Goal: Information Seeking & Learning: Find specific fact

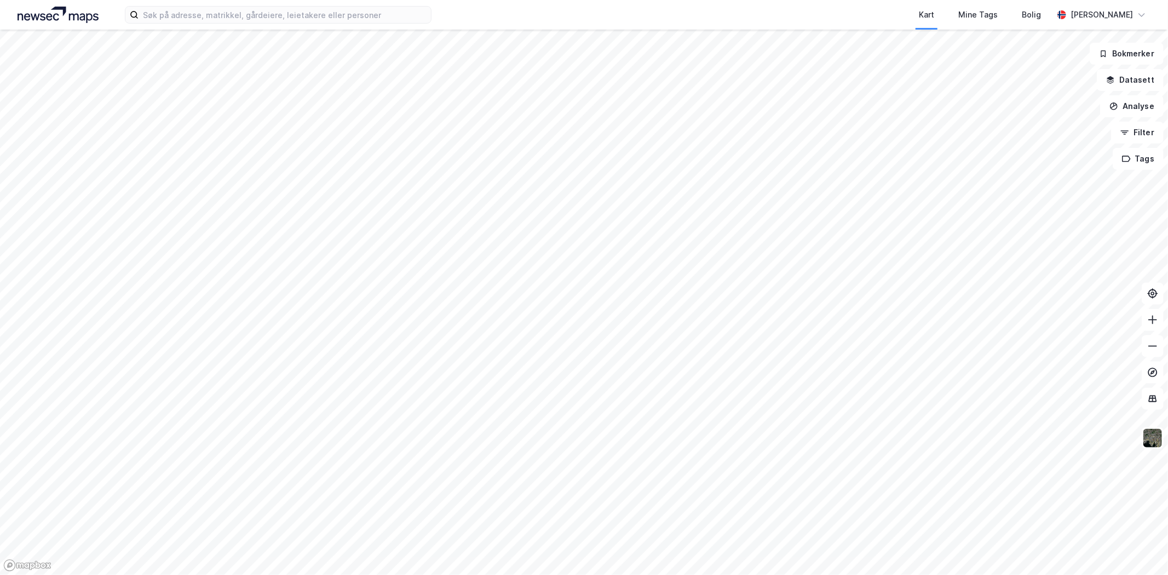
click at [225, 25] on div "Kart Mine Tags Bolig [PERSON_NAME]" at bounding box center [584, 15] width 1168 height 30
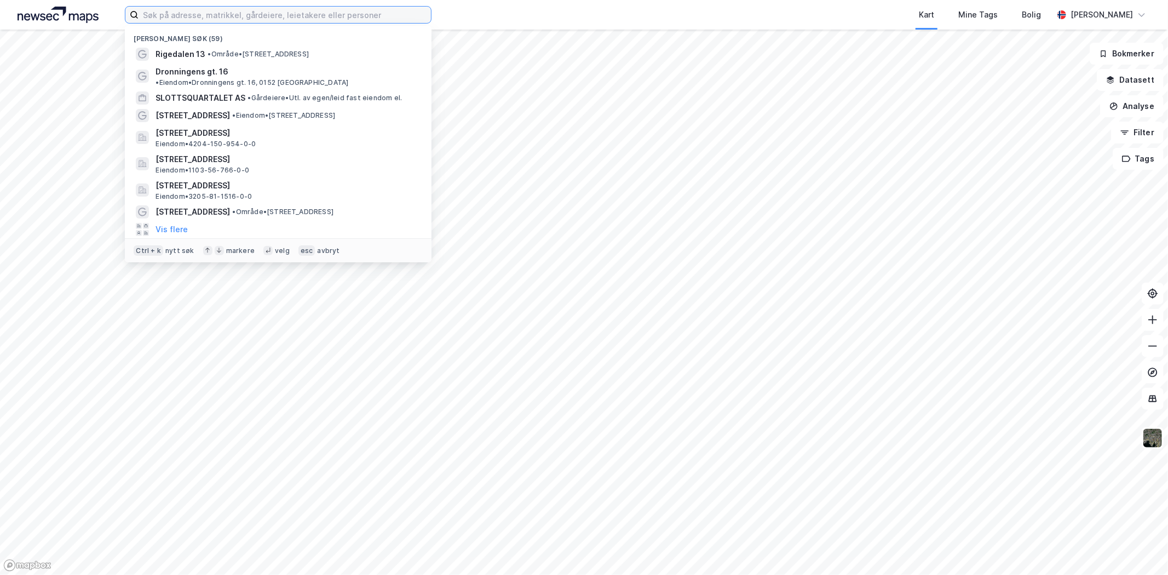
click at [249, 9] on input at bounding box center [285, 15] width 292 height 16
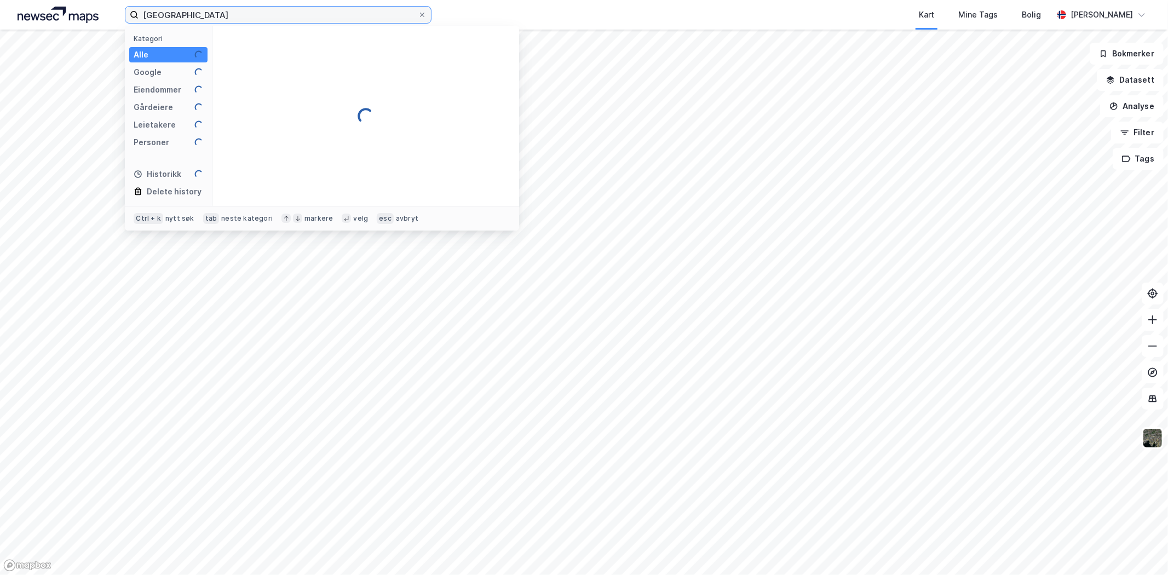
type input "[GEOGRAPHIC_DATA]"
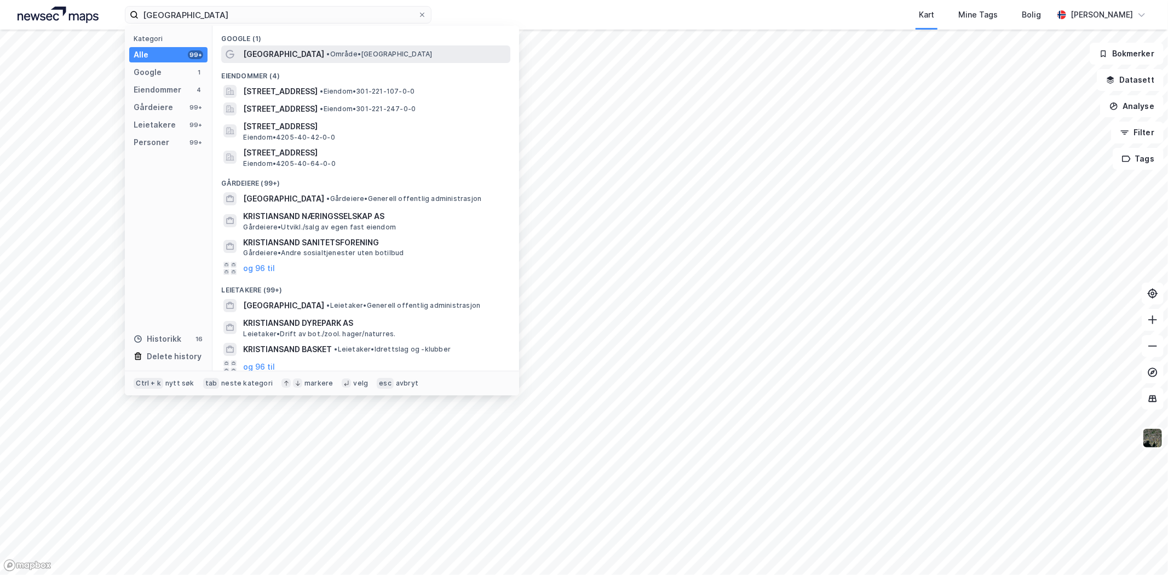
click at [326, 56] on span "•" at bounding box center [327, 54] width 3 height 8
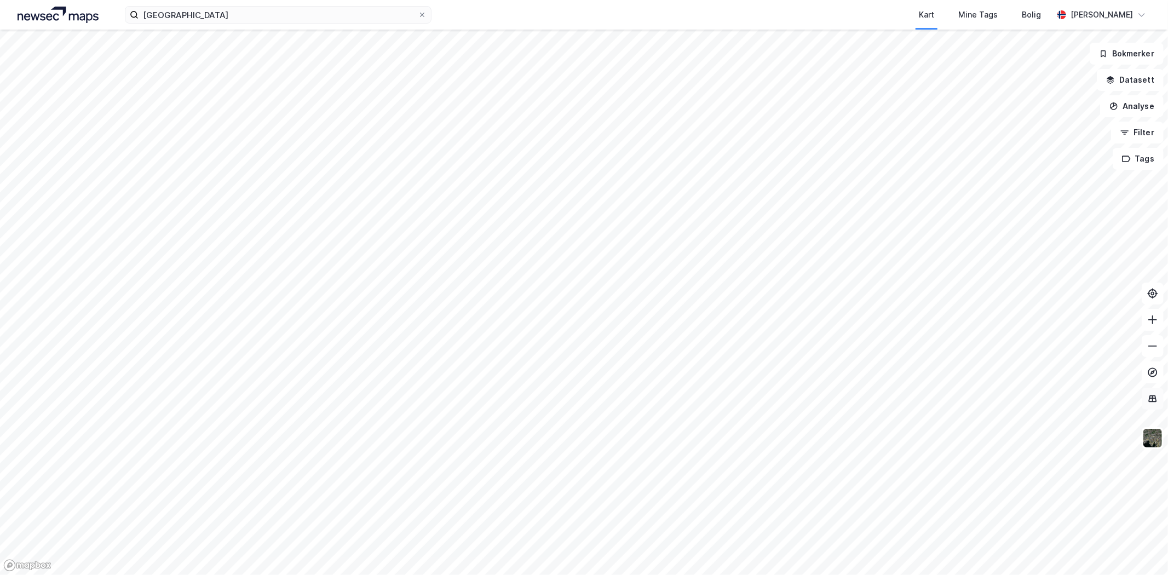
click at [778, 398] on icon at bounding box center [1153, 398] width 7 height 1
click at [778, 401] on icon at bounding box center [1152, 398] width 1 height 6
click at [778, 404] on img at bounding box center [1153, 438] width 21 height 21
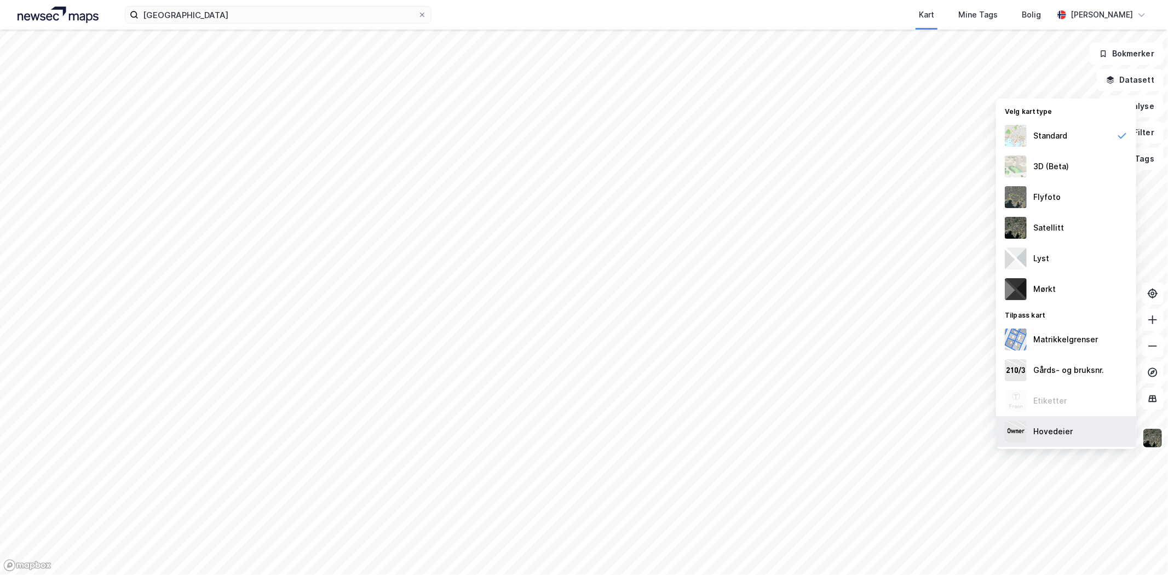
click at [778, 404] on div "Hovedeier" at bounding box center [1053, 431] width 39 height 13
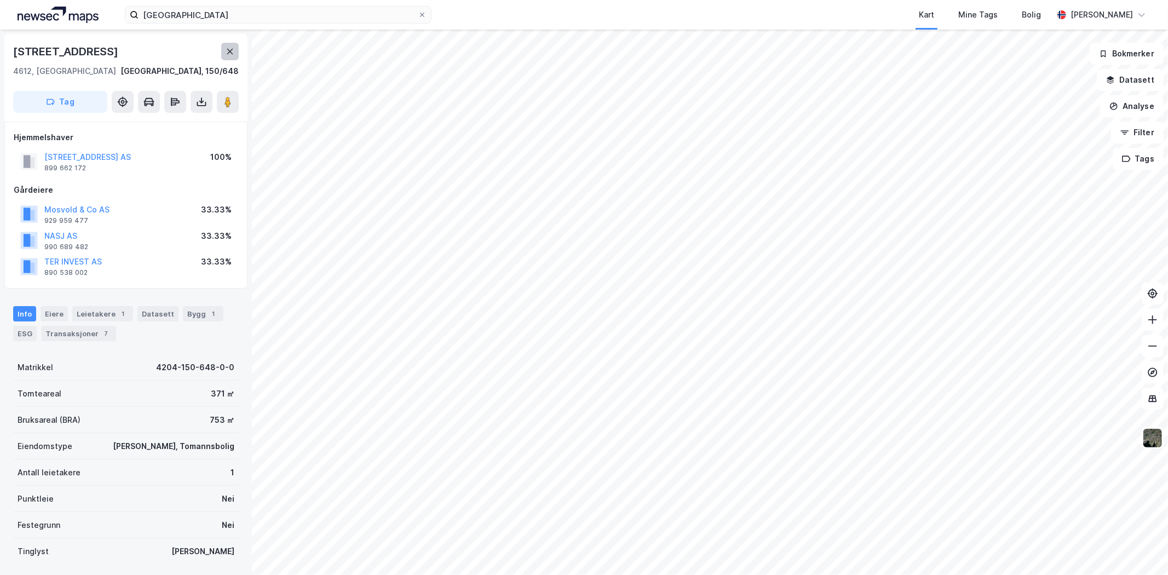
click at [228, 48] on icon at bounding box center [230, 51] width 9 height 9
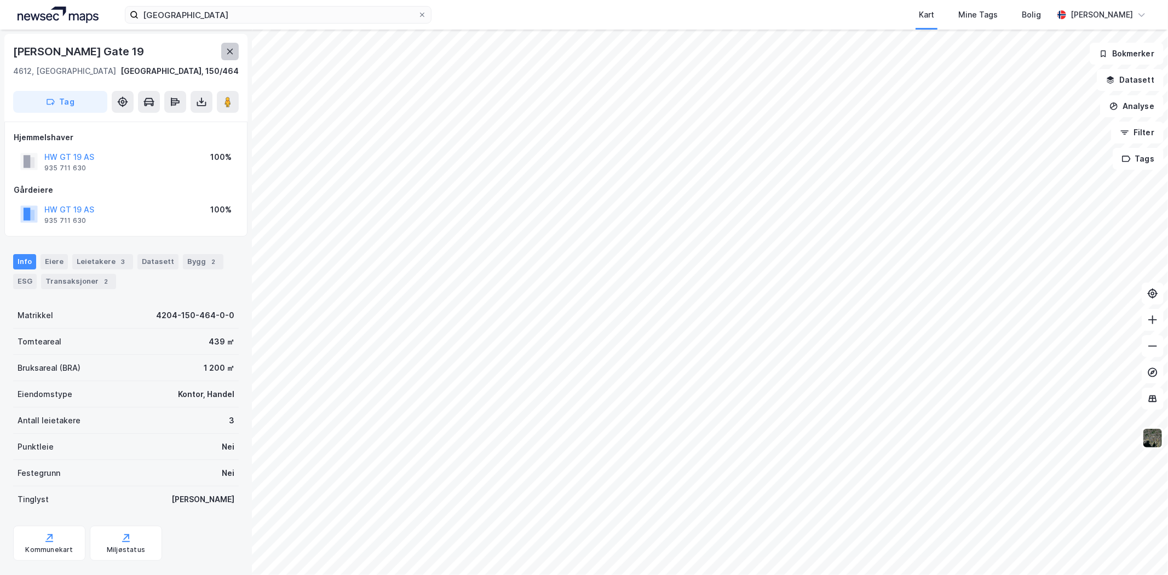
click at [227, 55] on icon at bounding box center [230, 51] width 9 height 9
click at [231, 52] on icon at bounding box center [230, 51] width 6 height 5
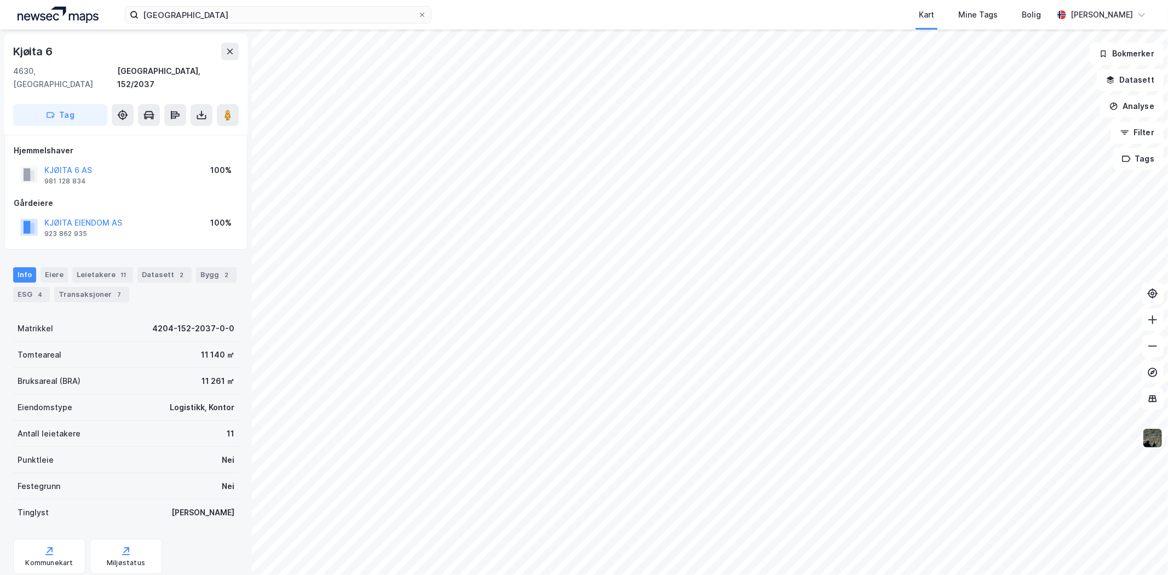
click at [51, 254] on div "Info [PERSON_NAME] 11 Datasett 2 Bygg 2 ESG 4 Transaksjoner 7" at bounding box center [126, 280] width 252 height 53
click at [55, 267] on div "Eiere" at bounding box center [54, 274] width 27 height 15
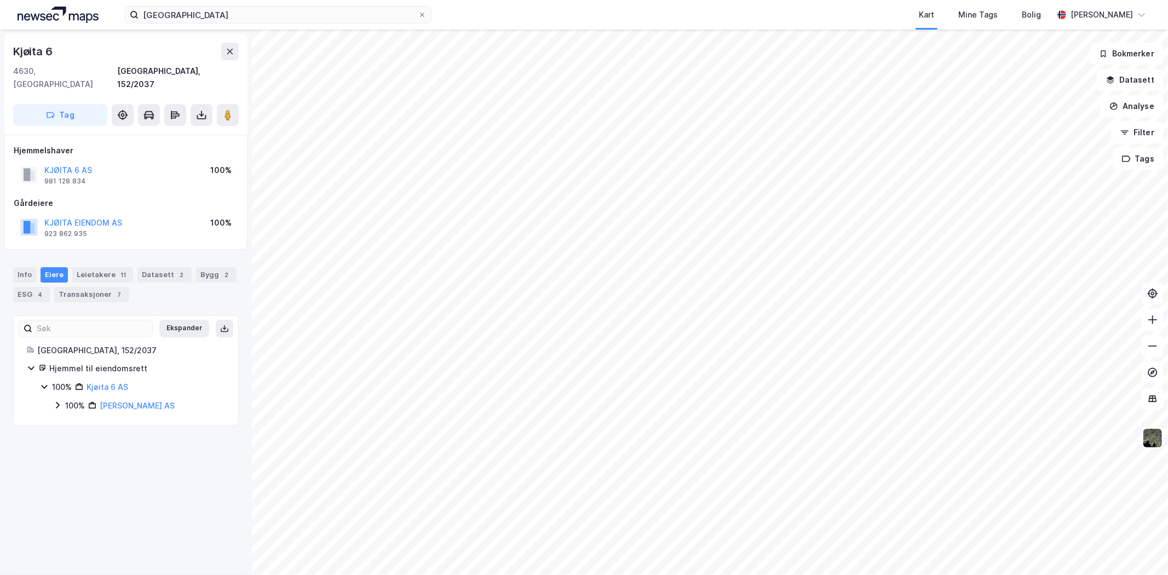
click at [58, 403] on icon at bounding box center [57, 406] width 3 height 7
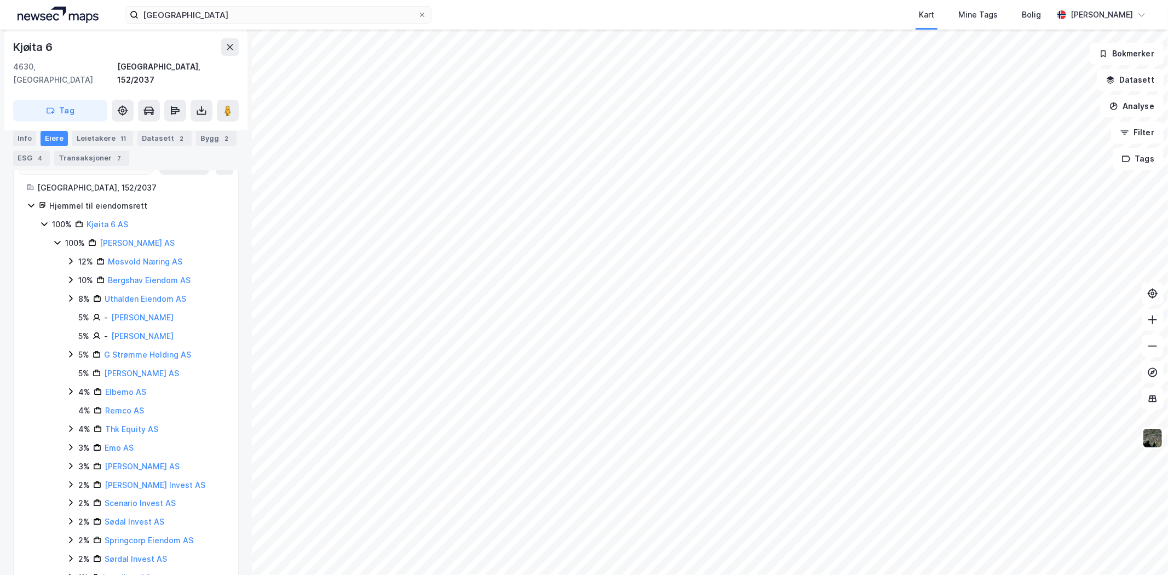
scroll to position [182, 0]
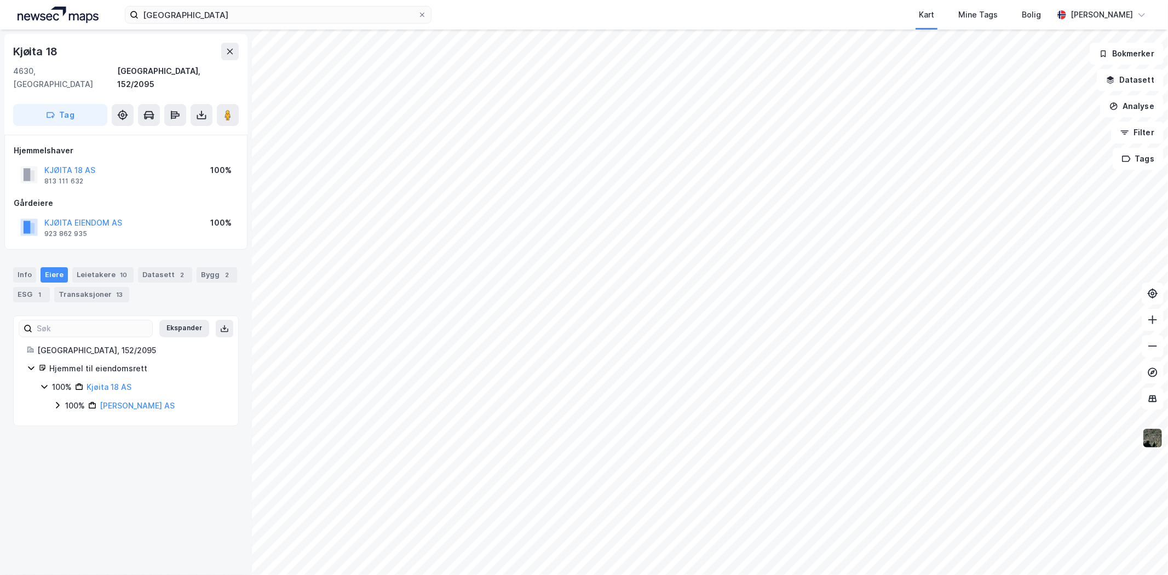
click at [56, 401] on icon at bounding box center [57, 405] width 9 height 9
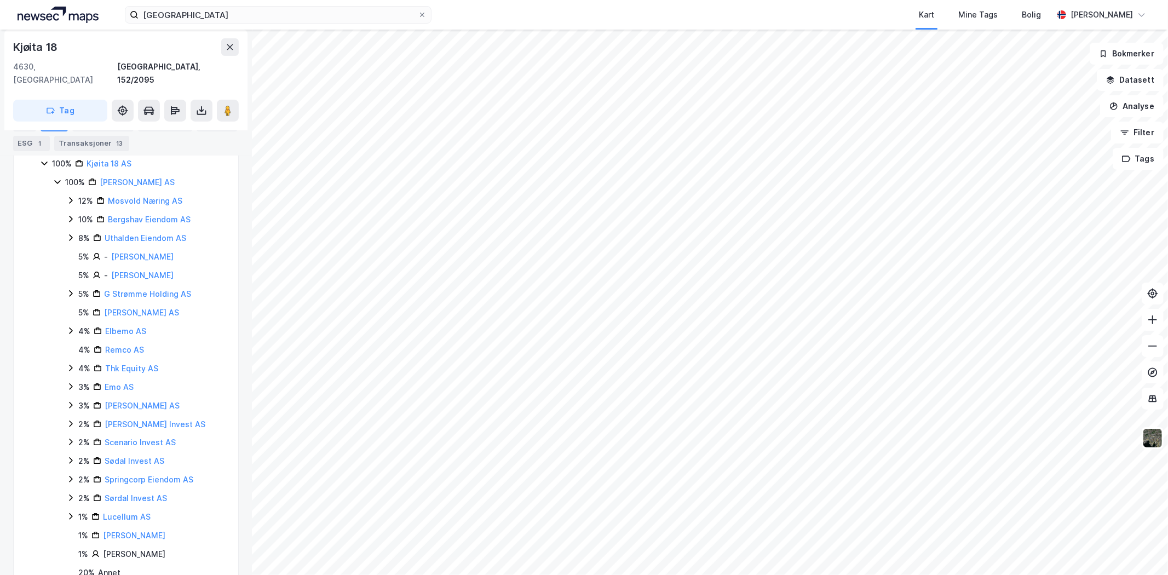
scroll to position [242, 0]
click at [69, 345] on icon at bounding box center [70, 349] width 9 height 9
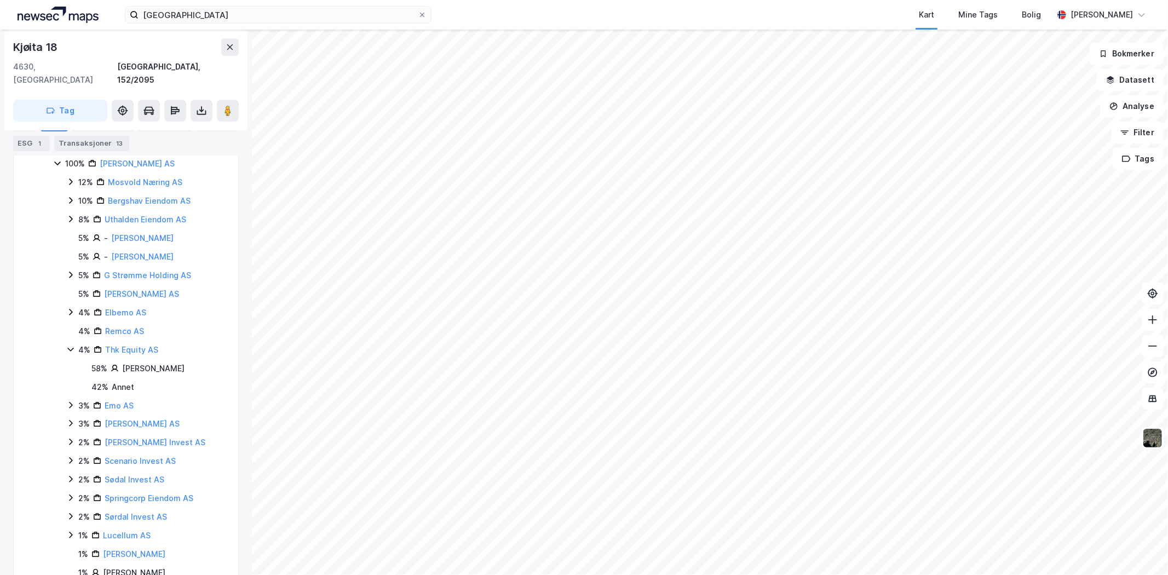
click at [68, 345] on icon at bounding box center [70, 349] width 9 height 9
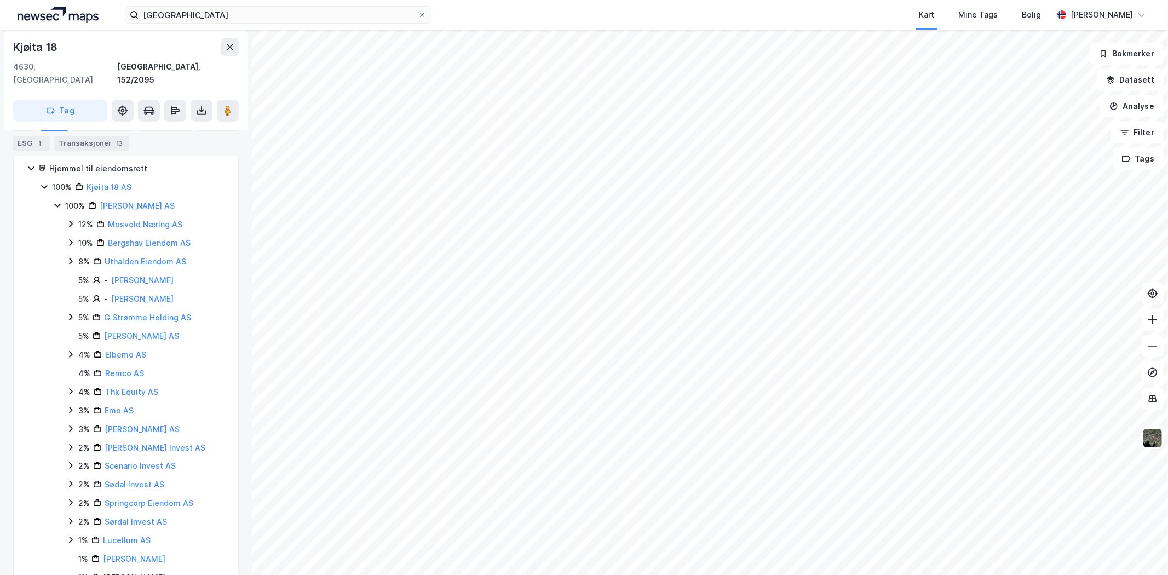
scroll to position [121, 0]
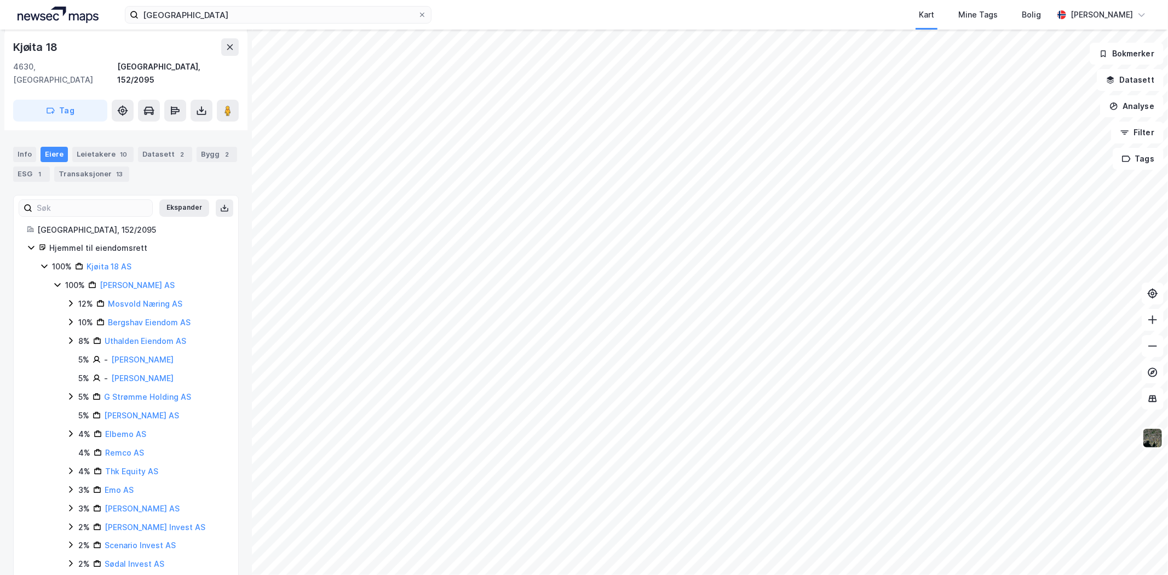
click at [70, 392] on icon at bounding box center [70, 396] width 9 height 9
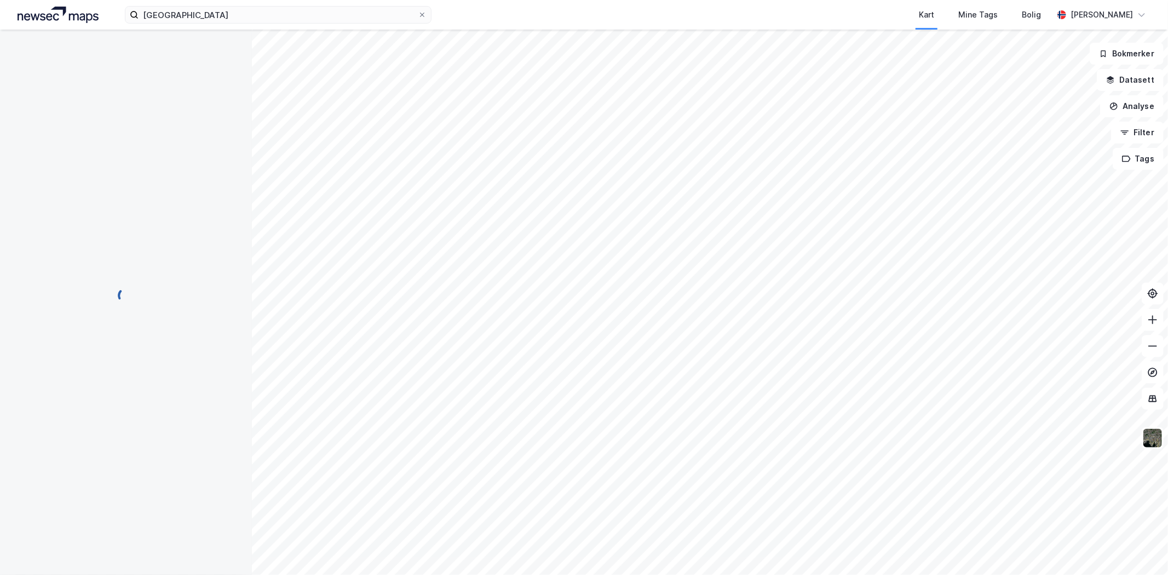
scroll to position [121, 0]
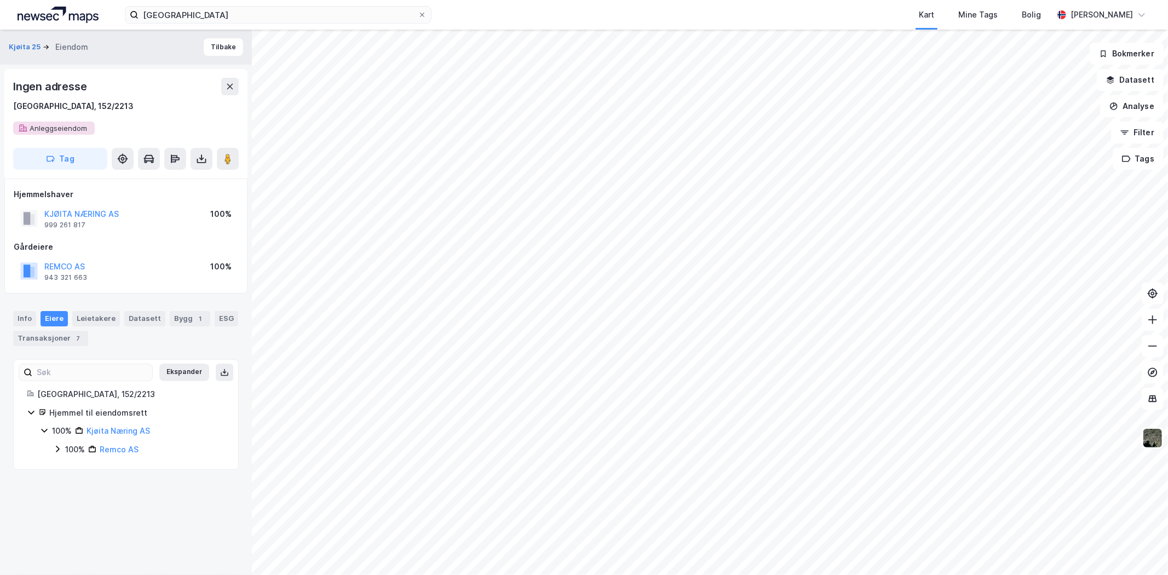
click at [59, 404] on icon at bounding box center [57, 449] width 9 height 9
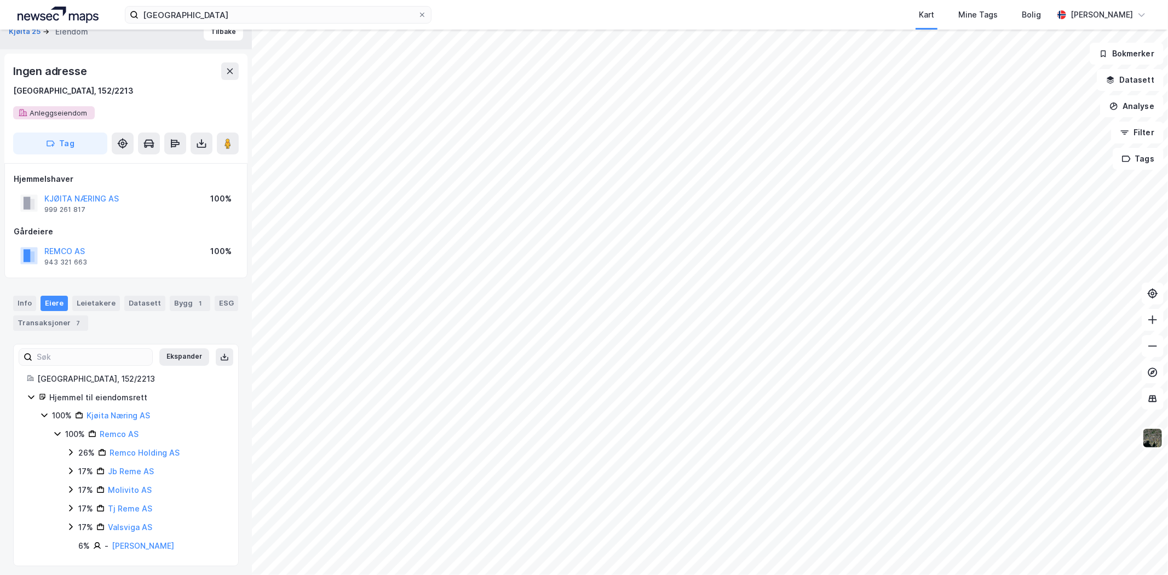
scroll to position [20, 0]
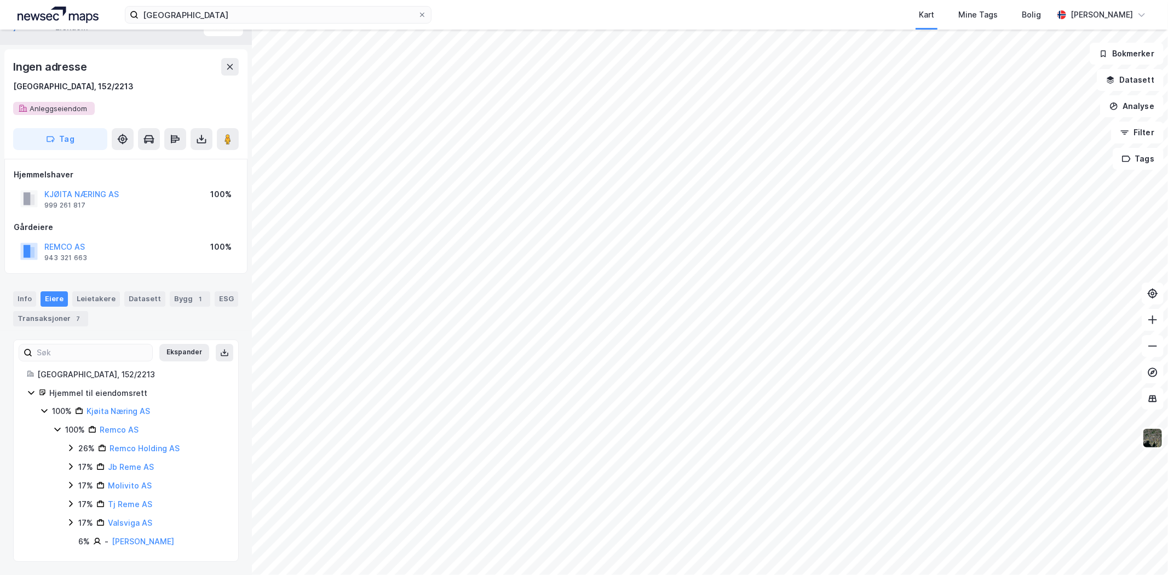
click at [68, 404] on icon at bounding box center [70, 466] width 9 height 9
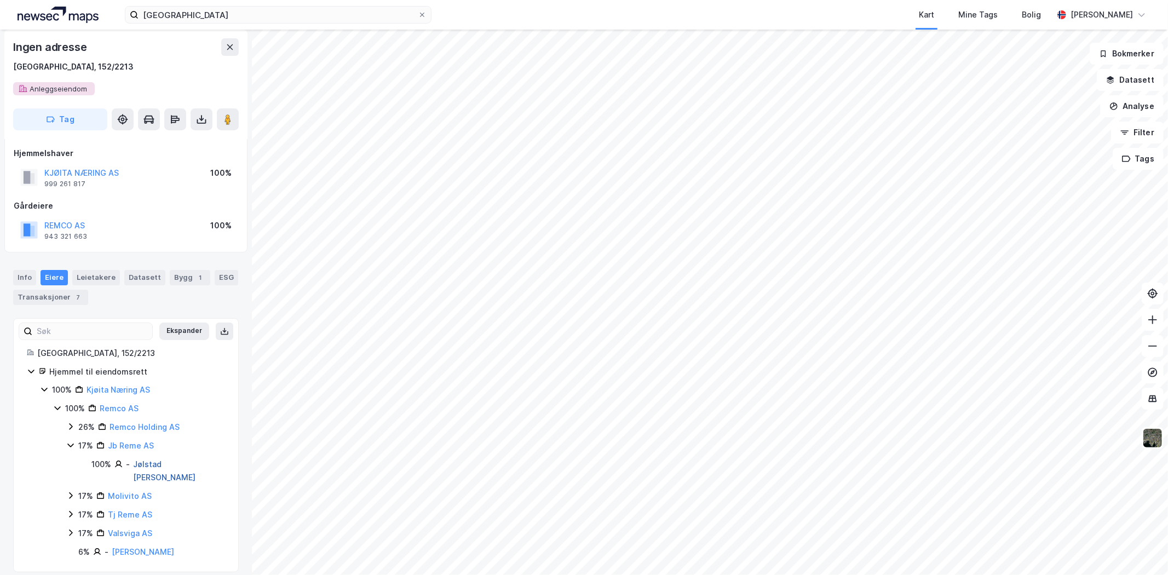
scroll to position [51, 0]
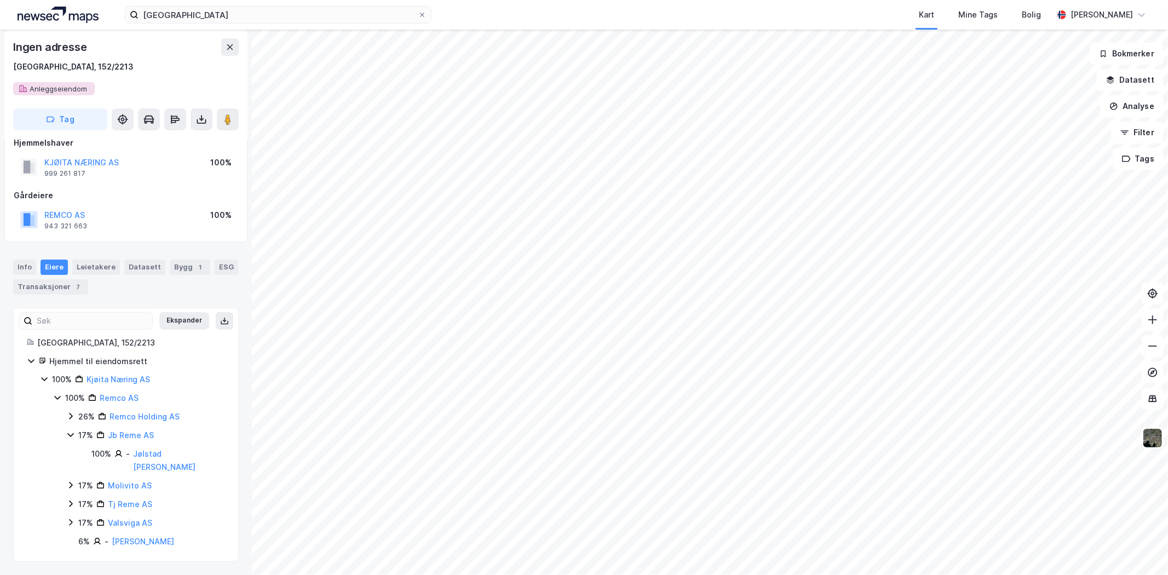
click at [69, 404] on icon at bounding box center [70, 417] width 3 height 7
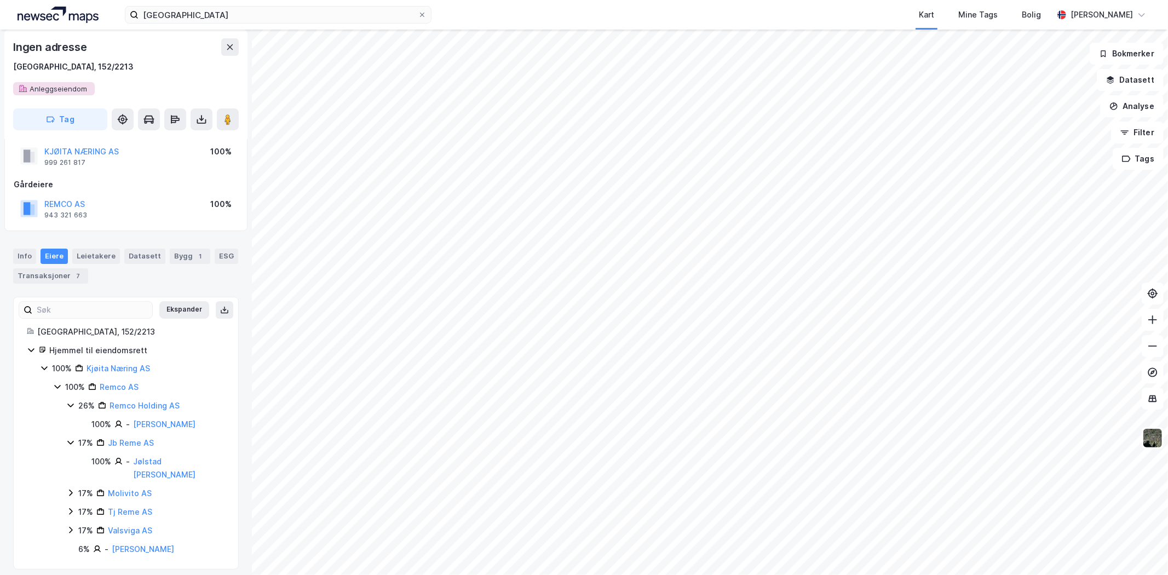
scroll to position [70, 0]
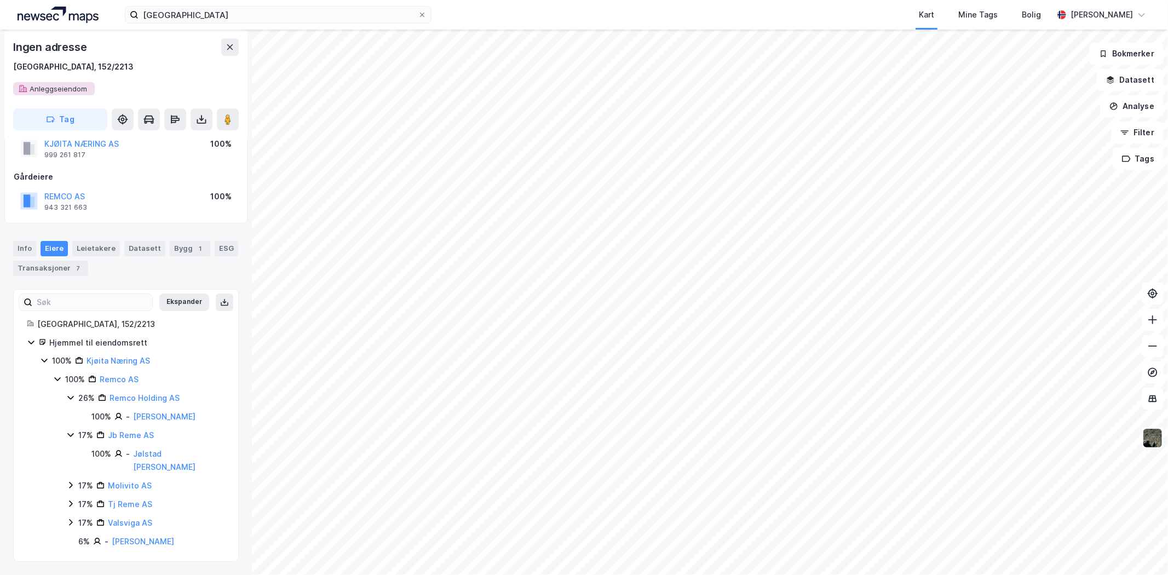
click at [67, 404] on icon at bounding box center [70, 485] width 9 height 9
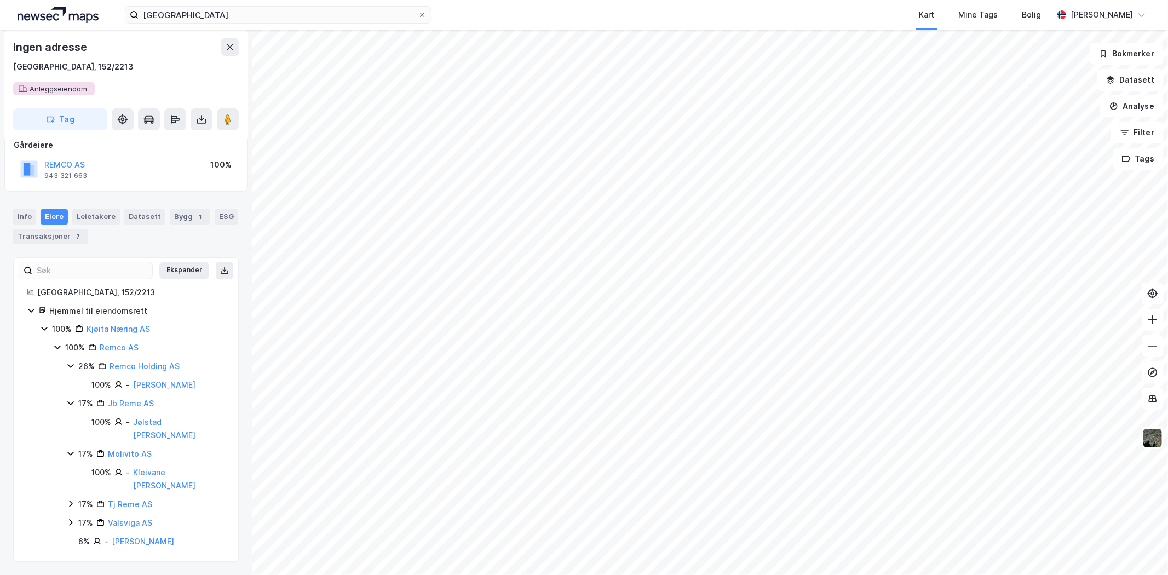
click at [70, 404] on icon at bounding box center [70, 504] width 9 height 9
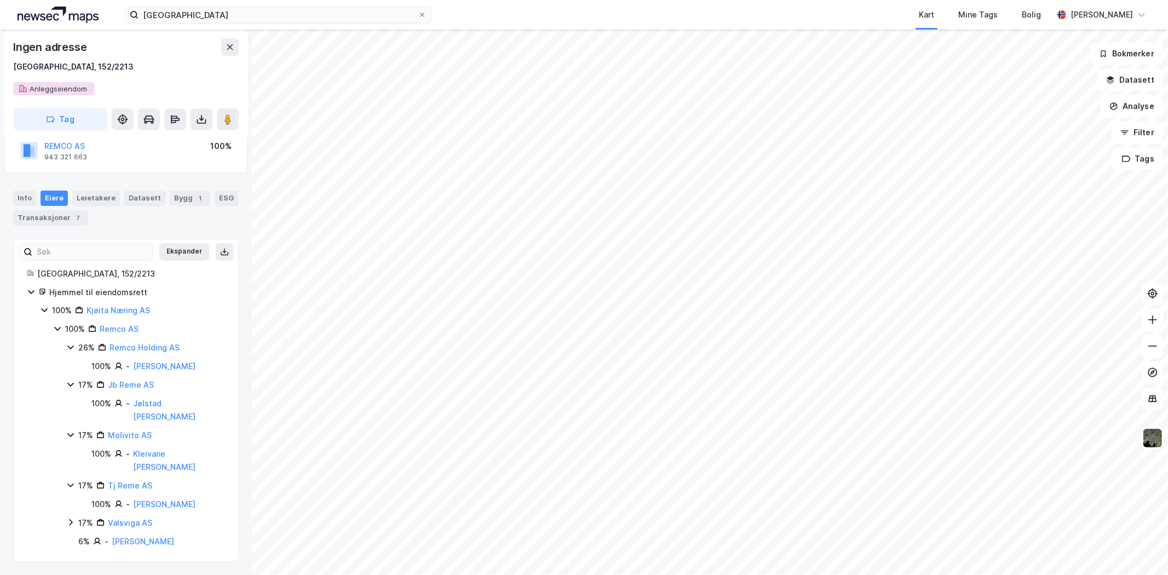
click at [69, 404] on icon at bounding box center [70, 522] width 9 height 9
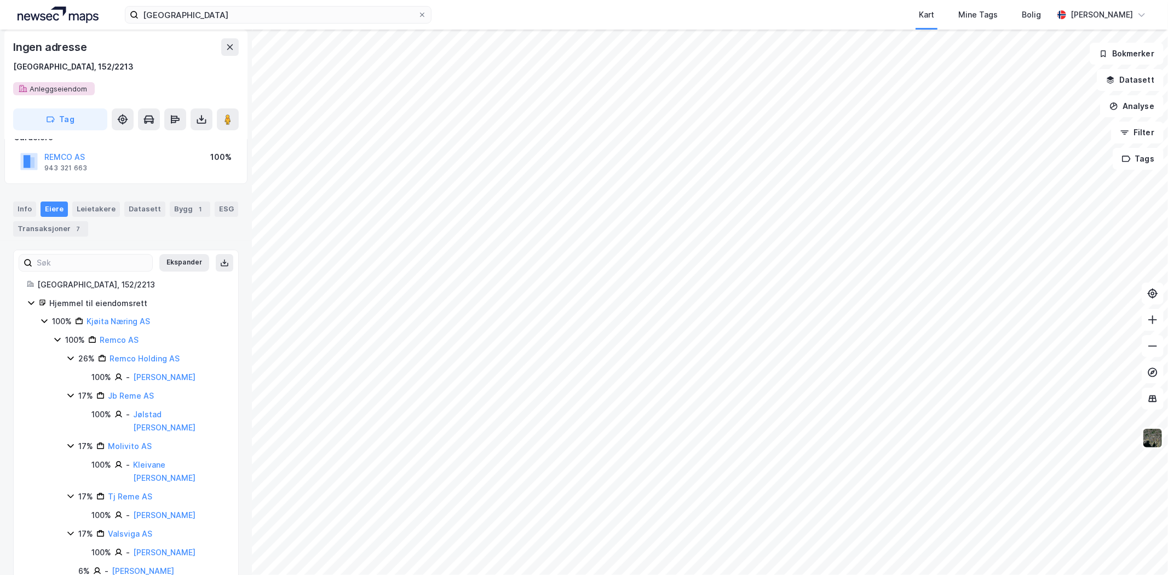
scroll to position [91, 0]
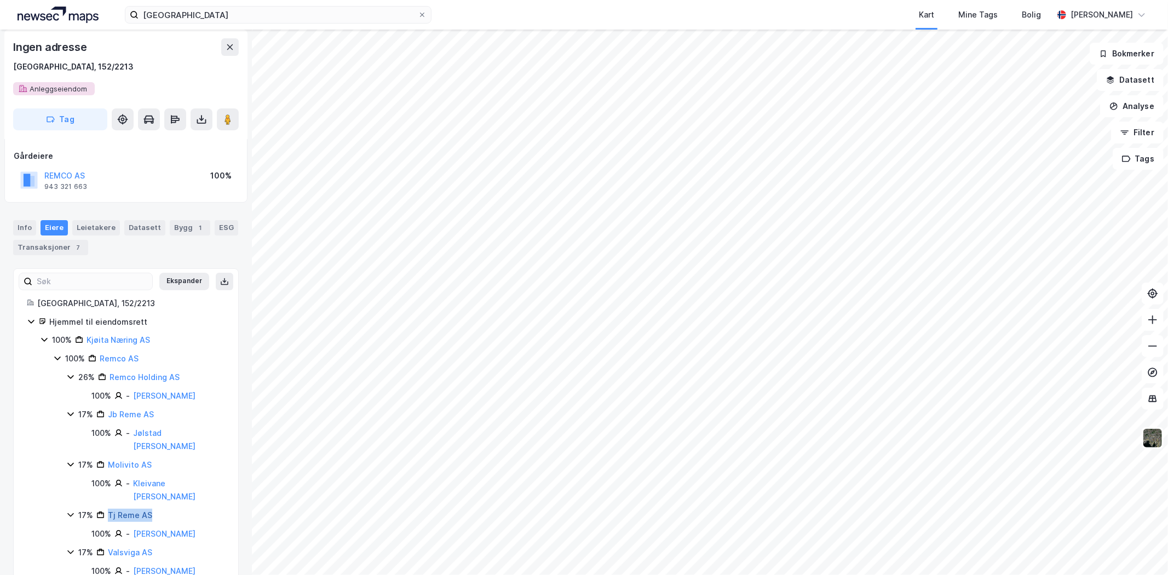
drag, startPoint x: 163, startPoint y: 517, endPoint x: 108, endPoint y: 518, distance: 54.8
click at [108, 404] on div "17% Tj Reme AS" at bounding box center [151, 515] width 147 height 13
copy link "Tj Reme AS"
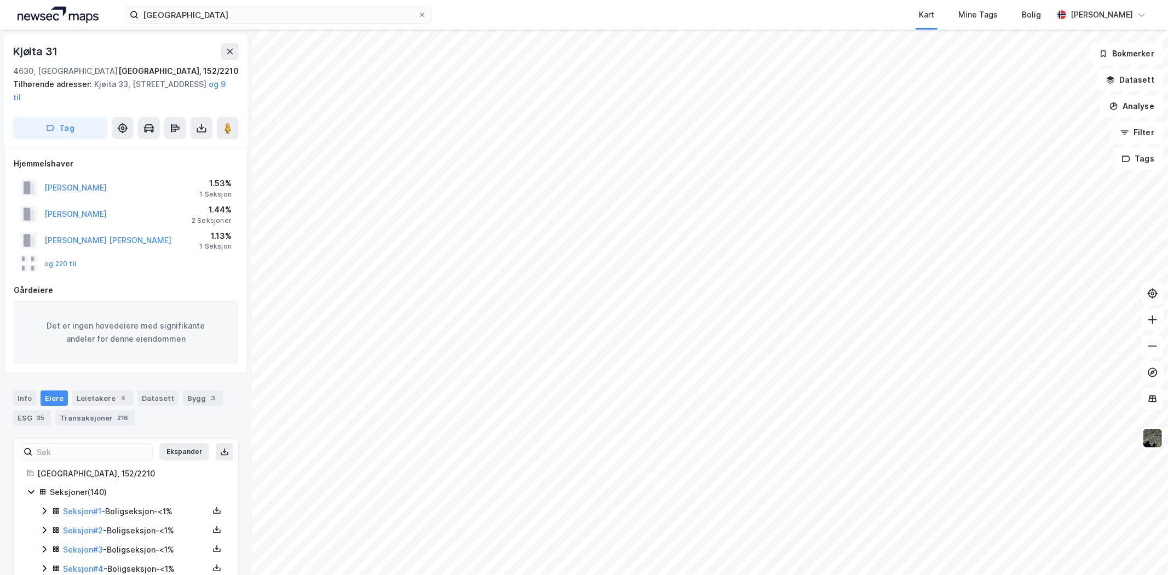
click at [51, 391] on div "Eiere" at bounding box center [54, 398] width 27 height 15
